Goal: Find specific page/section: Find specific page/section

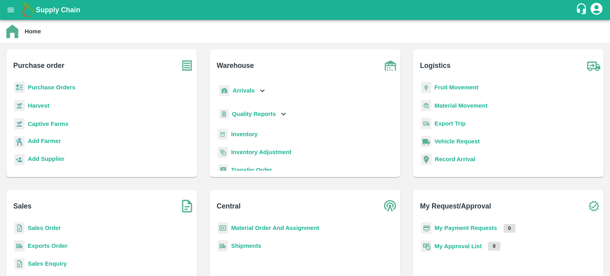
drag, startPoint x: 48, startPoint y: 225, endPoint x: 56, endPoint y: 211, distance: 16.2
click at [48, 225] on b "Sales Order" at bounding box center [44, 228] width 33 height 6
click at [48, 248] on b "Exports Order" at bounding box center [48, 246] width 40 height 6
